Goal: Task Accomplishment & Management: Manage account settings

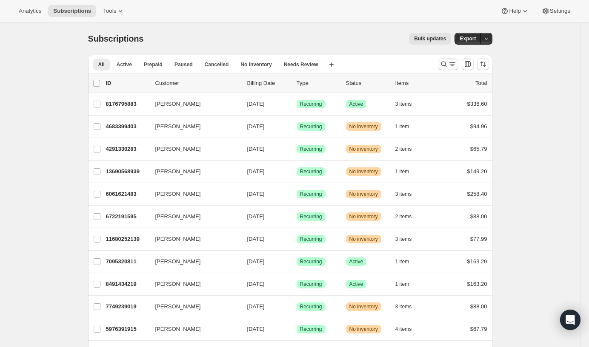
click at [447, 65] on icon "Search and filter results" at bounding box center [443, 64] width 9 height 9
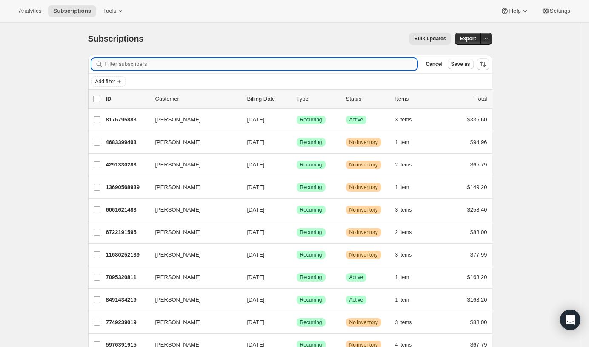
click at [184, 65] on input "Filter subscribers" at bounding box center [261, 64] width 312 height 12
paste input "[EMAIL_ADDRESS][DOMAIN_NAME]"
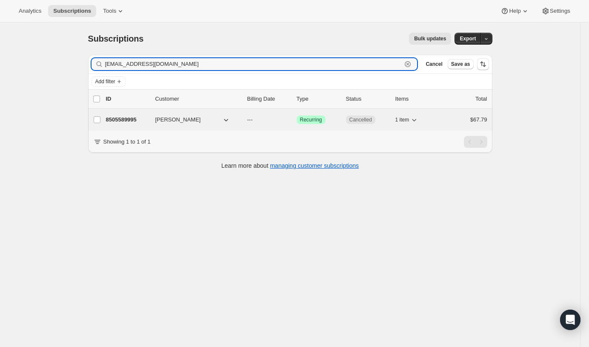
type input "[EMAIL_ADDRESS][DOMAIN_NAME]"
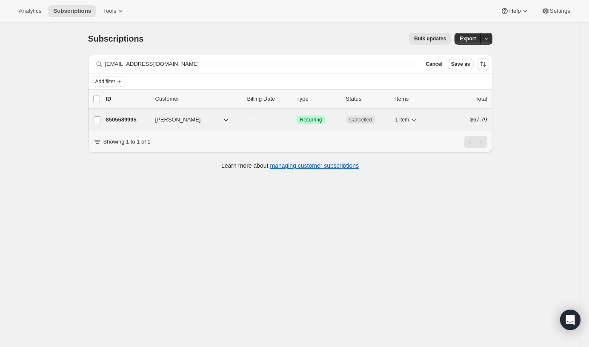
click at [133, 119] on p "8505589995" at bounding box center [127, 120] width 43 height 9
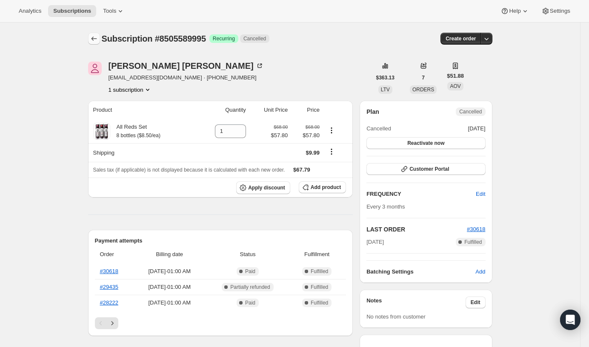
click at [95, 37] on icon "Subscriptions" at bounding box center [94, 38] width 9 height 9
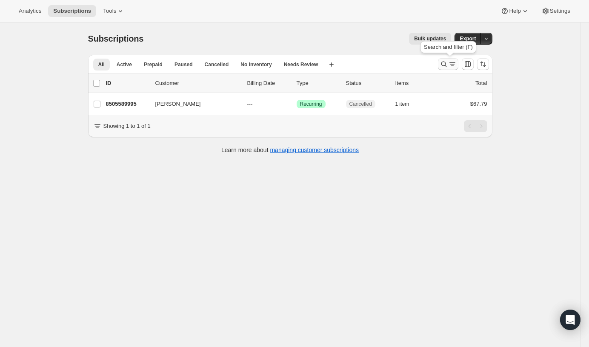
click at [444, 65] on icon "Search and filter results" at bounding box center [443, 64] width 9 height 9
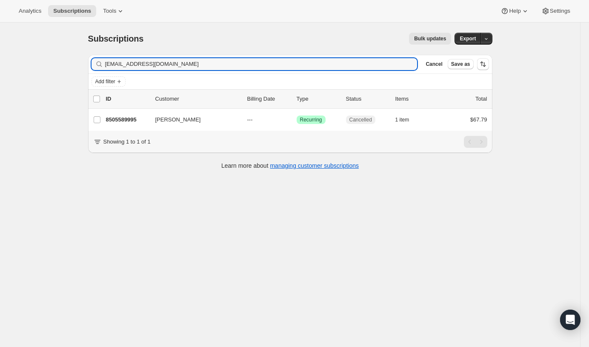
drag, startPoint x: 196, startPoint y: 63, endPoint x: 39, endPoint y: 57, distance: 157.5
click at [39, 57] on div "Subscriptions. This page is ready Subscriptions Bulk updates More actions Bulk …" at bounding box center [290, 196] width 580 height 347
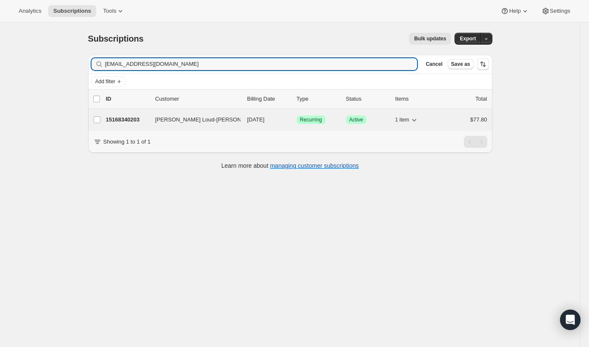
type input "[EMAIL_ADDRESS][DOMAIN_NAME]"
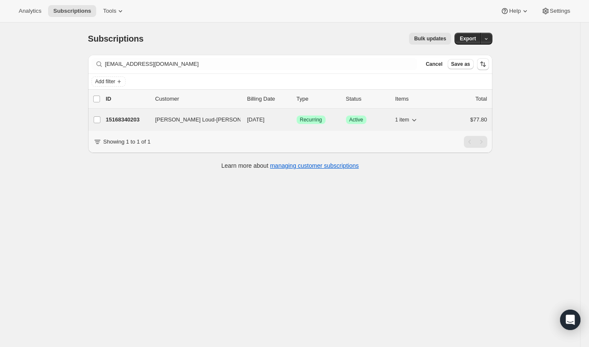
click at [134, 121] on p "15168340203" at bounding box center [127, 120] width 43 height 9
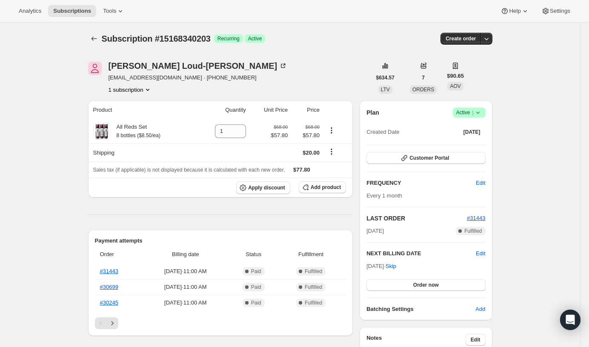
click at [479, 111] on icon at bounding box center [477, 112] width 9 height 9
click at [465, 146] on span "Cancel subscription" at bounding box center [468, 144] width 48 height 6
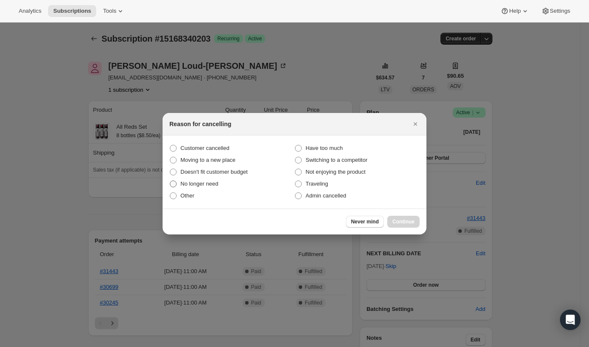
drag, startPoint x: 188, startPoint y: 150, endPoint x: 282, endPoint y: 181, distance: 98.8
click at [188, 151] on span "Customer cancelled" at bounding box center [204, 148] width 49 height 6
click at [170, 145] on input "Customer cancelled" at bounding box center [170, 145] width 0 height 0
radio input "true"
click at [398, 220] on span "Continue" at bounding box center [403, 222] width 22 height 7
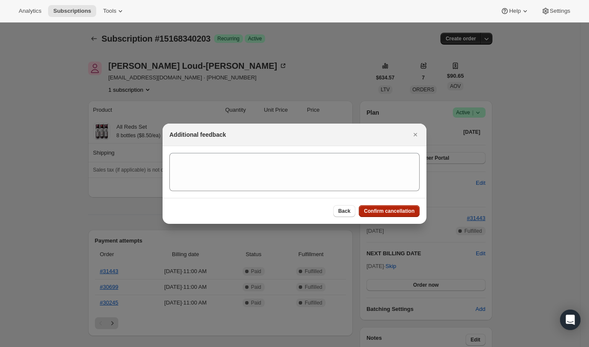
click at [390, 209] on span "Confirm cancellation" at bounding box center [389, 211] width 51 height 7
